Goal: Browse casually

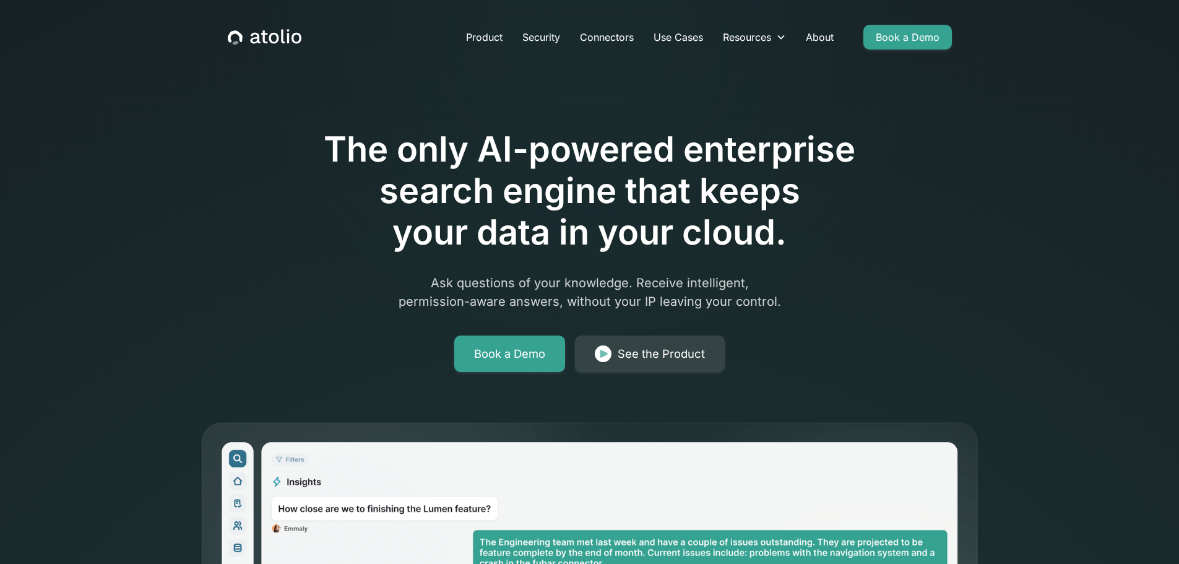
click at [987, 150] on div "The only AI-powered enterprise search engine that keeps your data in your cloud…" at bounding box center [589, 423] width 1179 height 847
click at [100, 199] on div "The only AI-powered enterprise search engine that keeps your data in your cloud…" at bounding box center [589, 423] width 1179 height 847
